Goal: Transaction & Acquisition: Download file/media

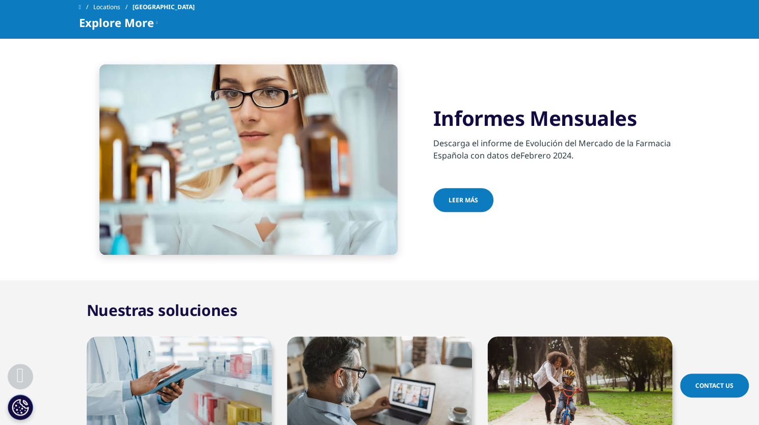
scroll to position [312, 0]
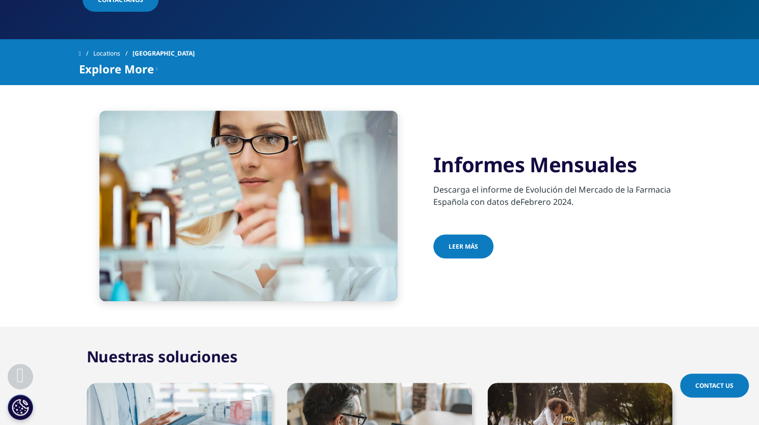
click at [467, 258] on div "Leer más" at bounding box center [556, 247] width 247 height 26
click at [467, 253] on link "Leer más" at bounding box center [463, 246] width 60 height 24
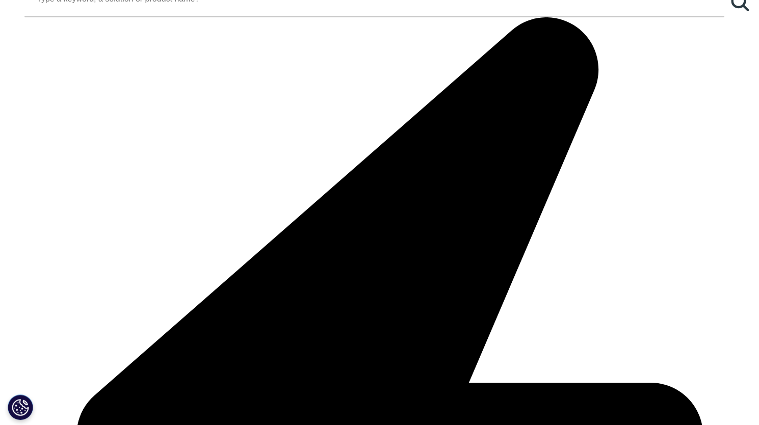
scroll to position [1121, 0]
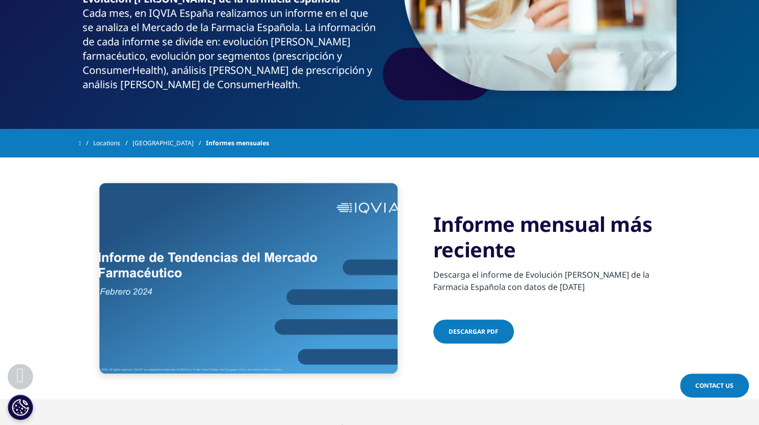
scroll to position [204, 0]
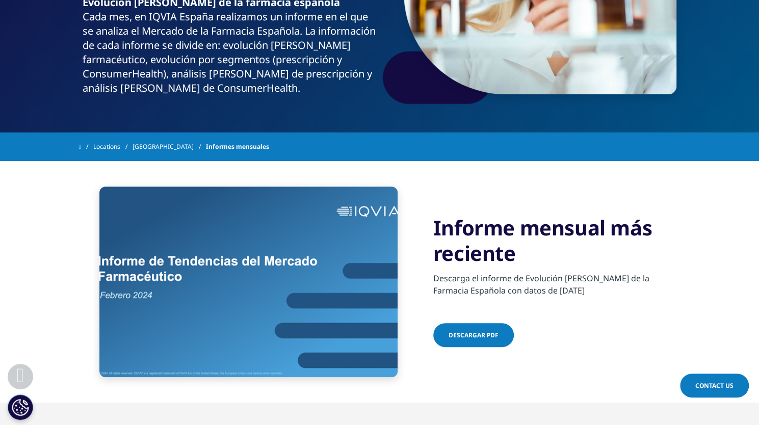
click at [462, 339] on link "Descargar pdf" at bounding box center [473, 335] width 81 height 24
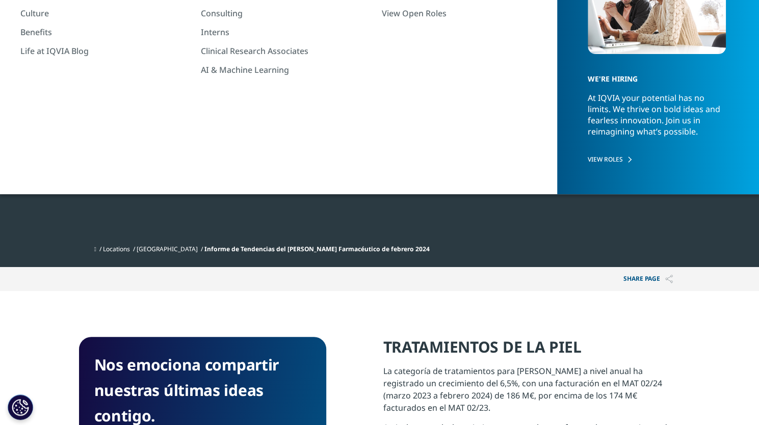
scroll to position [517, 601]
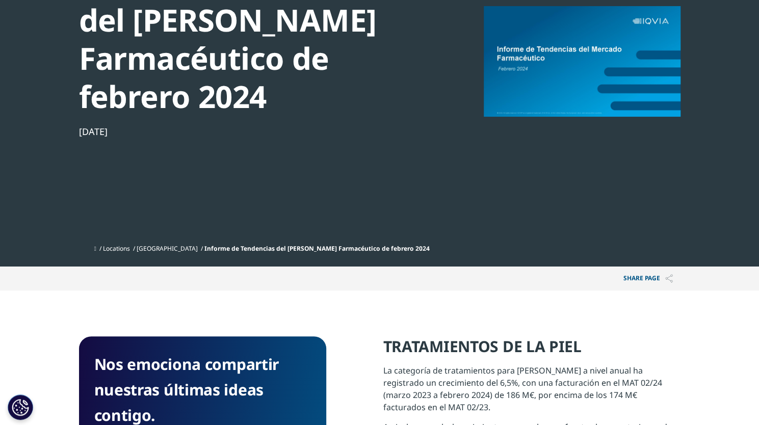
click at [541, 78] on div at bounding box center [582, 60] width 197 height 229
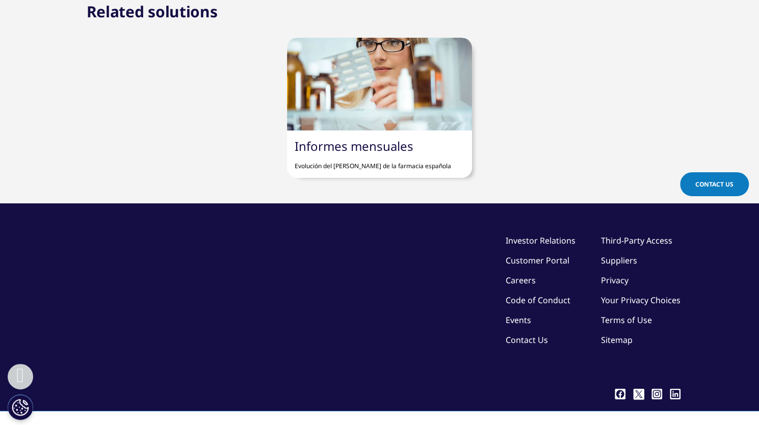
scroll to position [1110, 0]
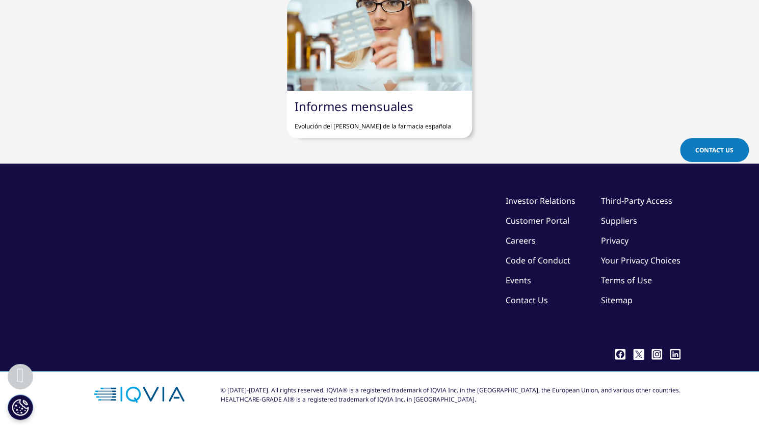
click at [390, 96] on div "Informes mensuales Evolución del mercado de la farmacia española" at bounding box center [379, 114] width 185 height 47
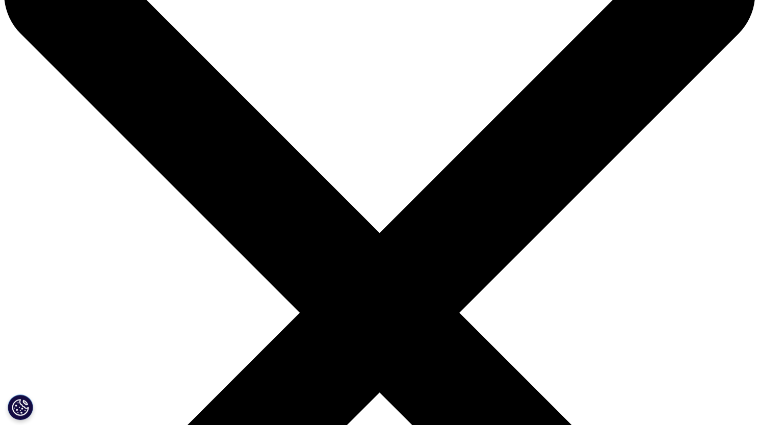
scroll to position [255, 0]
